Goal: Task Accomplishment & Management: Use online tool/utility

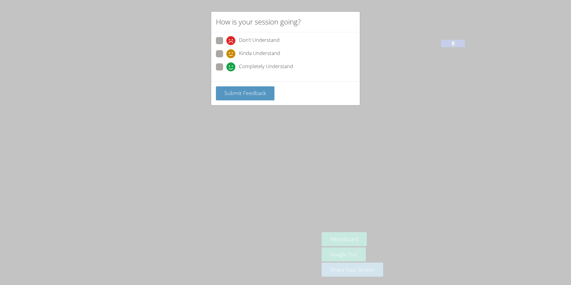
click at [248, 67] on span "Completely Understand" at bounding box center [266, 66] width 54 height 9
click at [231, 67] on input "Completely Understand" at bounding box center [228, 65] width 5 height 5
radio input "true"
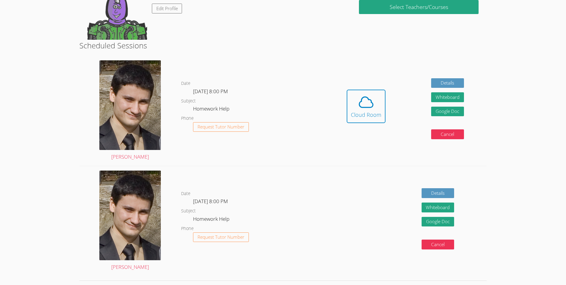
scroll to position [84, 0]
